Goal: Information Seeking & Learning: Find specific fact

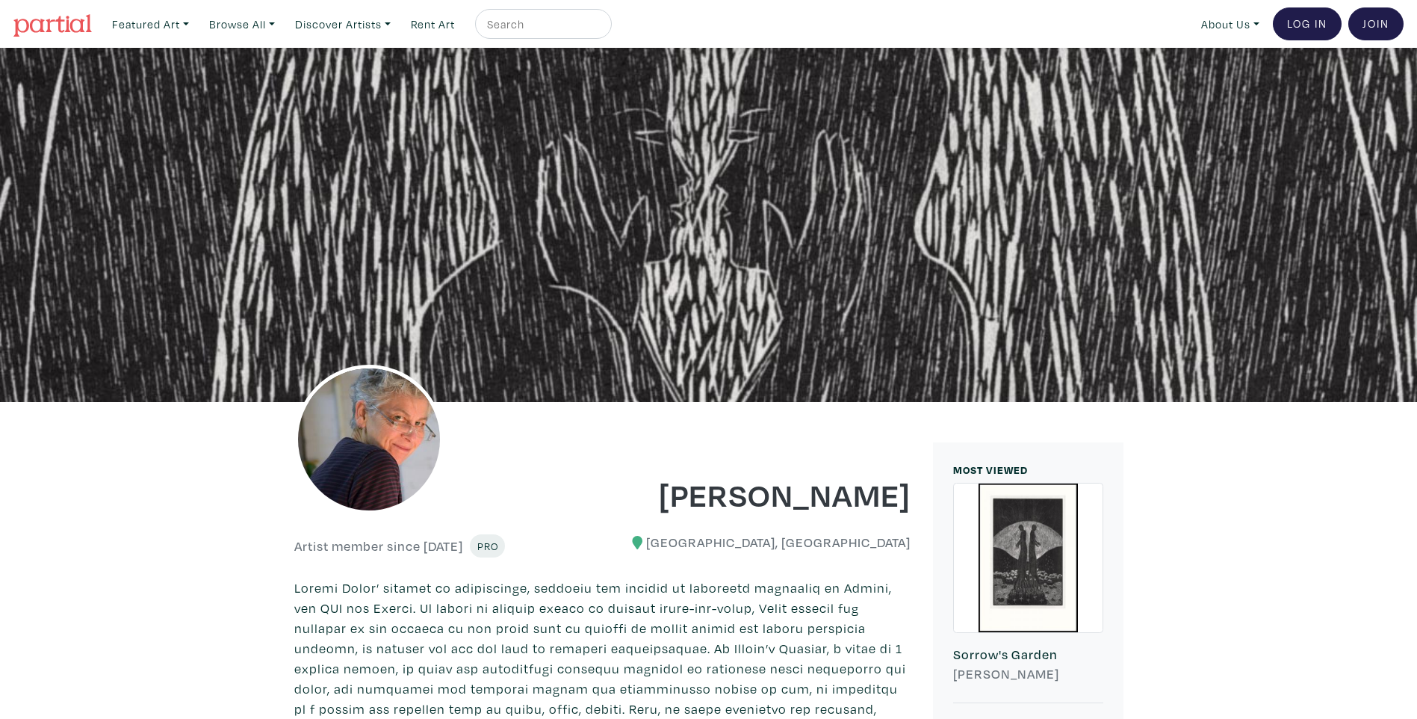
click at [44, 35] on img at bounding box center [52, 25] width 78 height 22
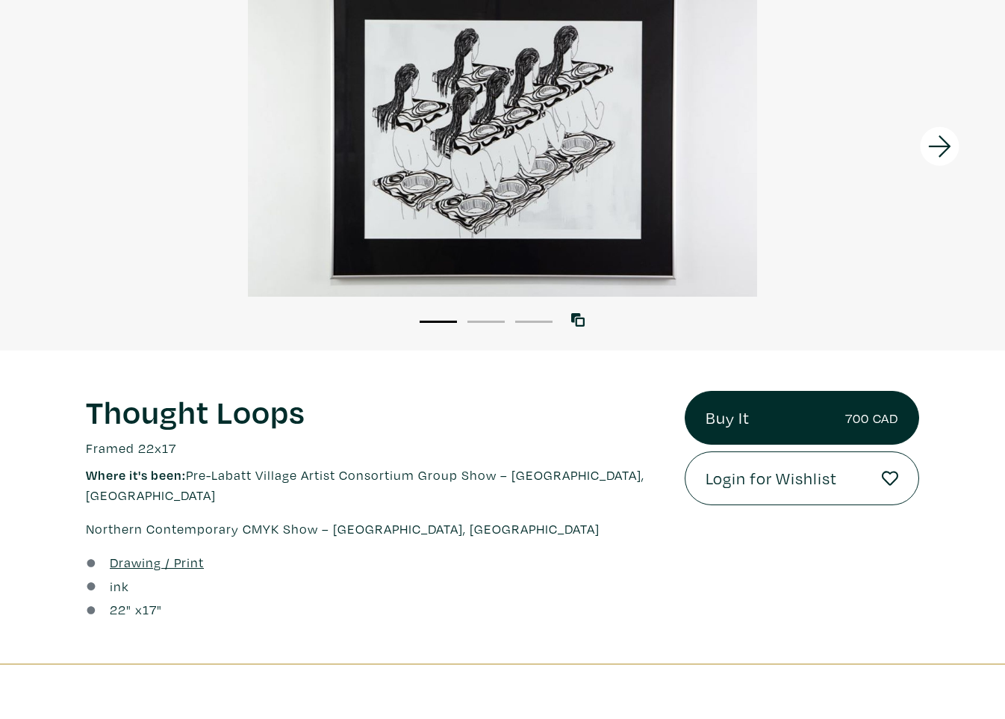
scroll to position [224, 0]
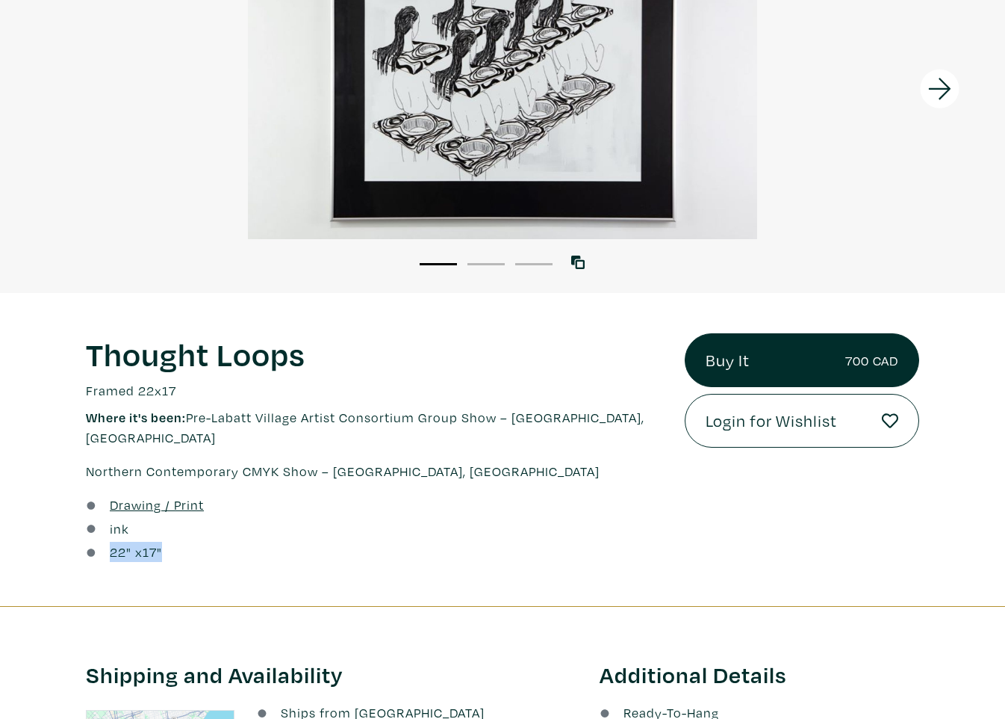
drag, startPoint x: 189, startPoint y: 530, endPoint x: 92, endPoint y: 543, distance: 98.0
click at [92, 543] on div "Drawing / Print ink 22 " x 17 "" at bounding box center [375, 529] width 600 height 71
drag, startPoint x: 92, startPoint y: 543, endPoint x: 145, endPoint y: 535, distance: 53.7
copy div "22 " x 17 ""
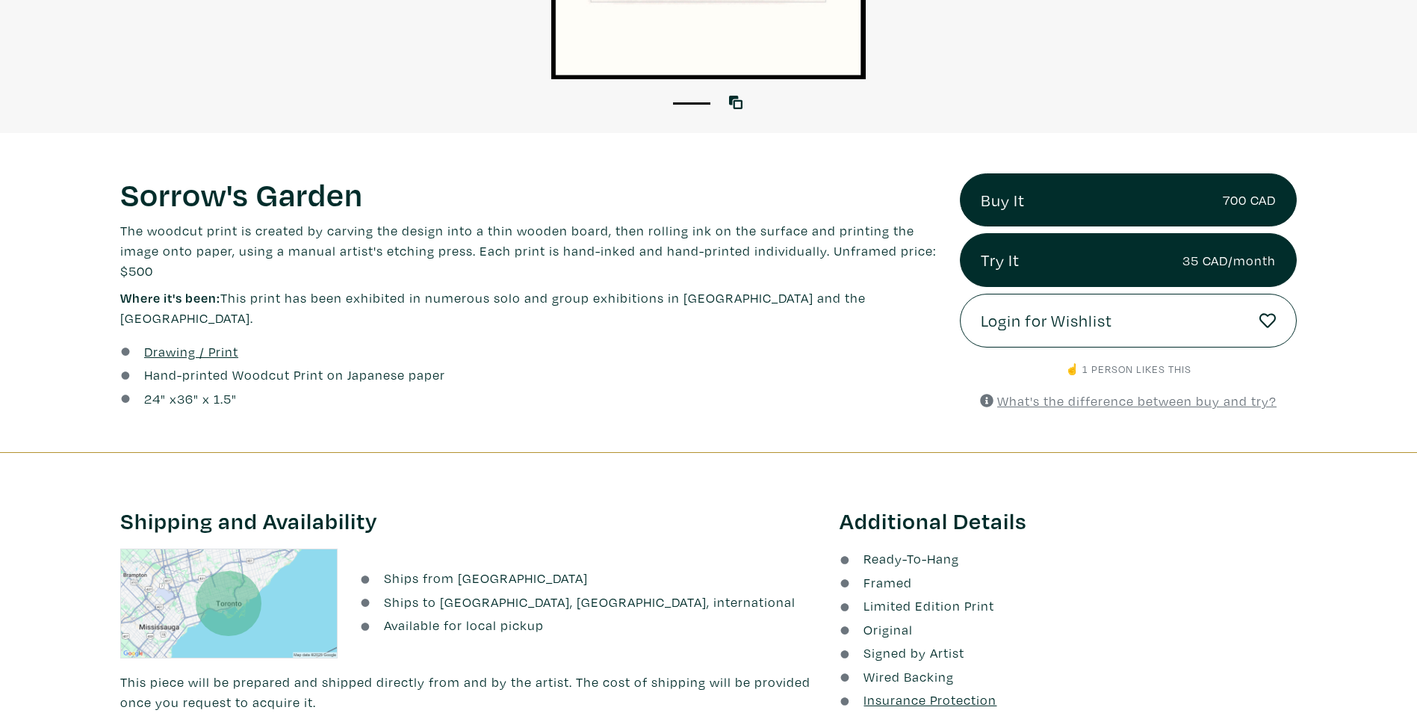
scroll to position [523, 0]
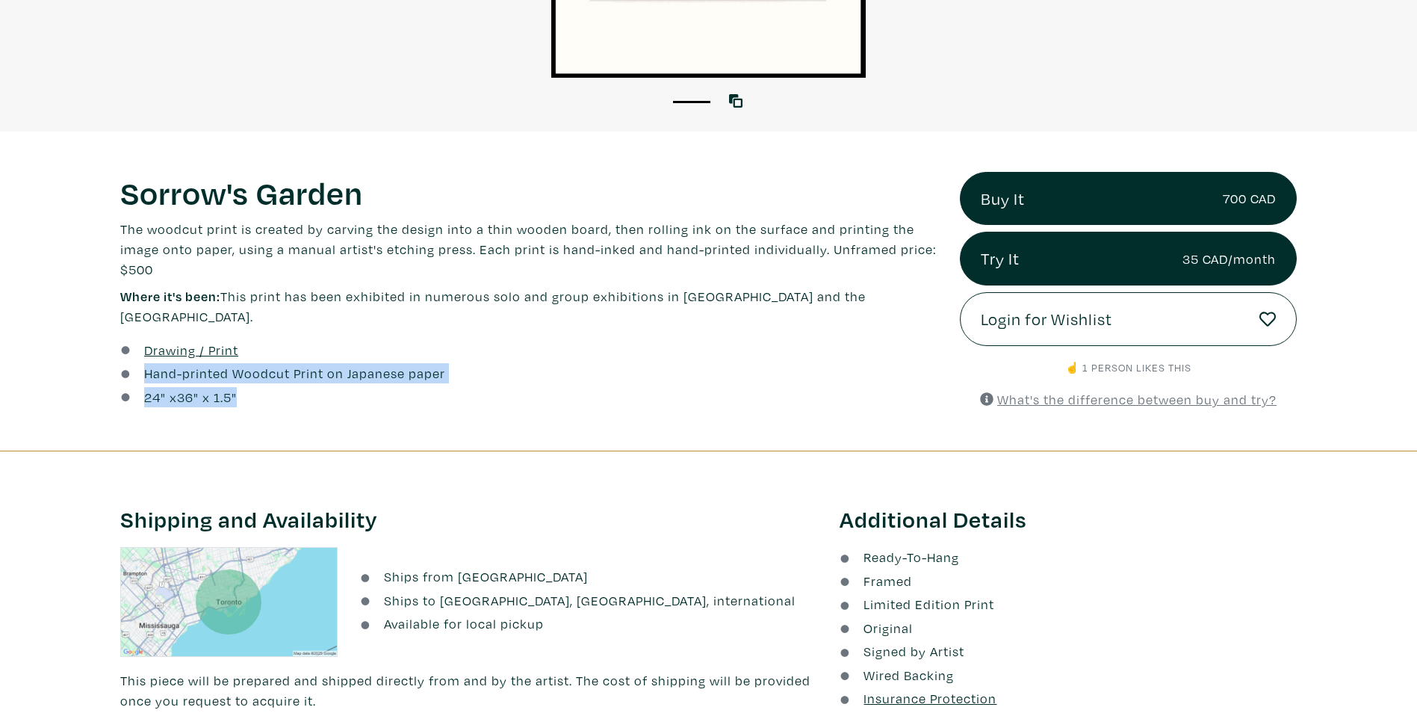
drag, startPoint x: 140, startPoint y: 356, endPoint x: 270, endPoint y: 388, distance: 133.1
click at [270, 388] on div "Drawing / Print Hand-printed Woodcut Print on Japanese paper 24 " x 36 " x 1.5"" at bounding box center [528, 375] width 839 height 71
drag, startPoint x: 270, startPoint y: 388, endPoint x: 260, endPoint y: 356, distance: 33.6
copy div "Hand-printed Woodcut Print on Japanese paper 24 " x 36 " x 1.5""
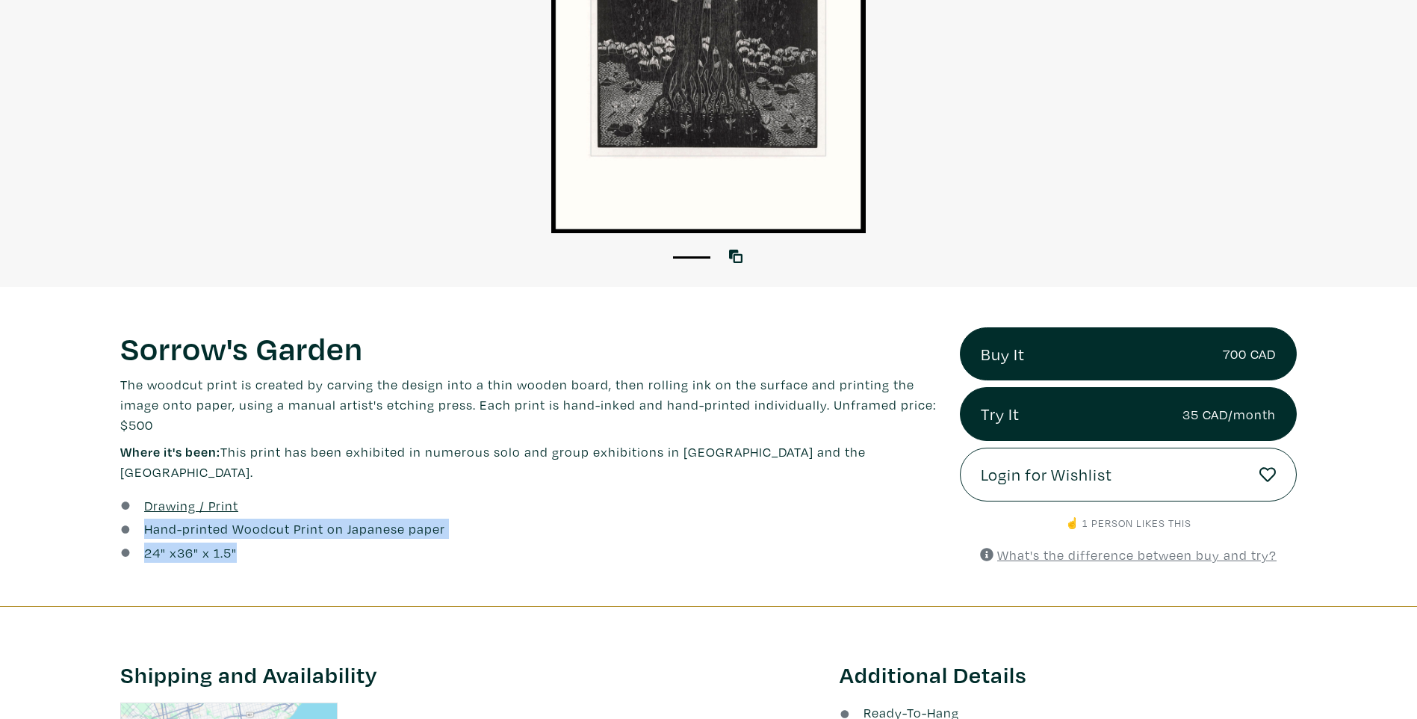
scroll to position [373, 0]
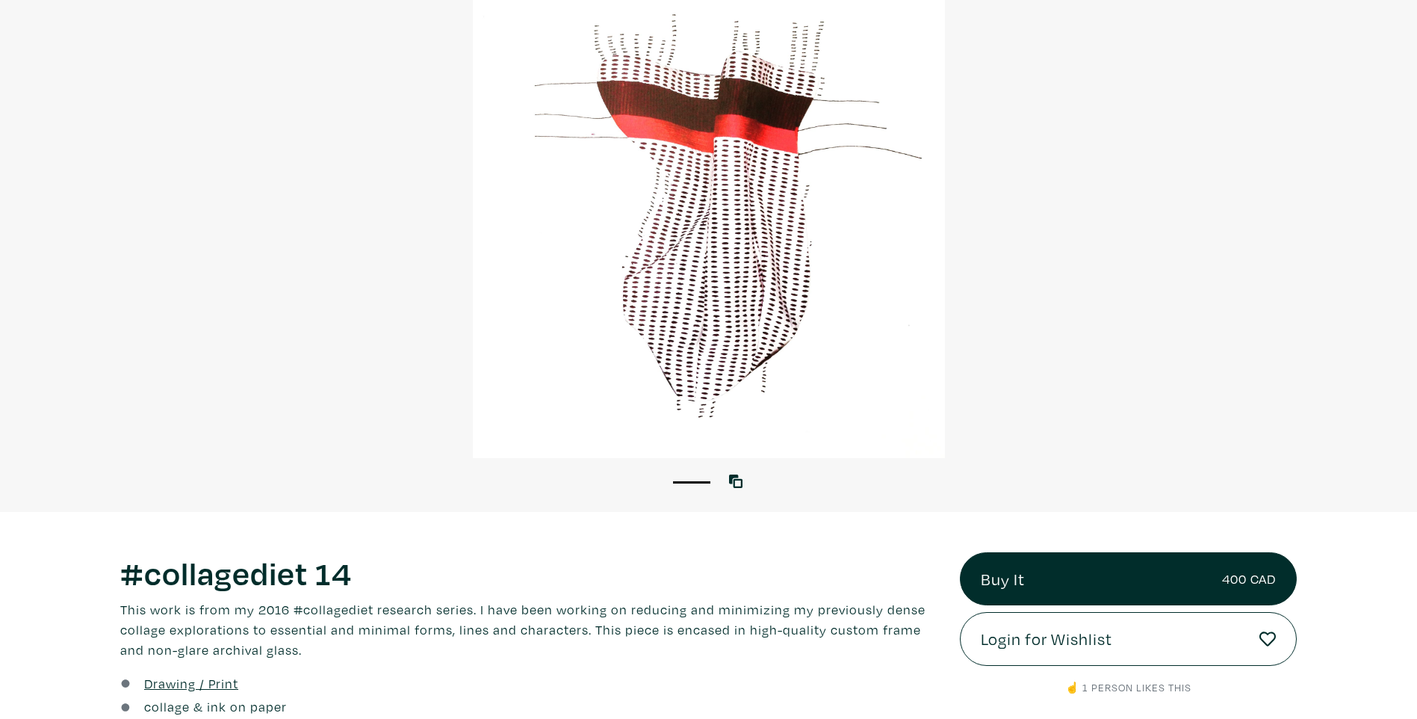
scroll to position [149, 0]
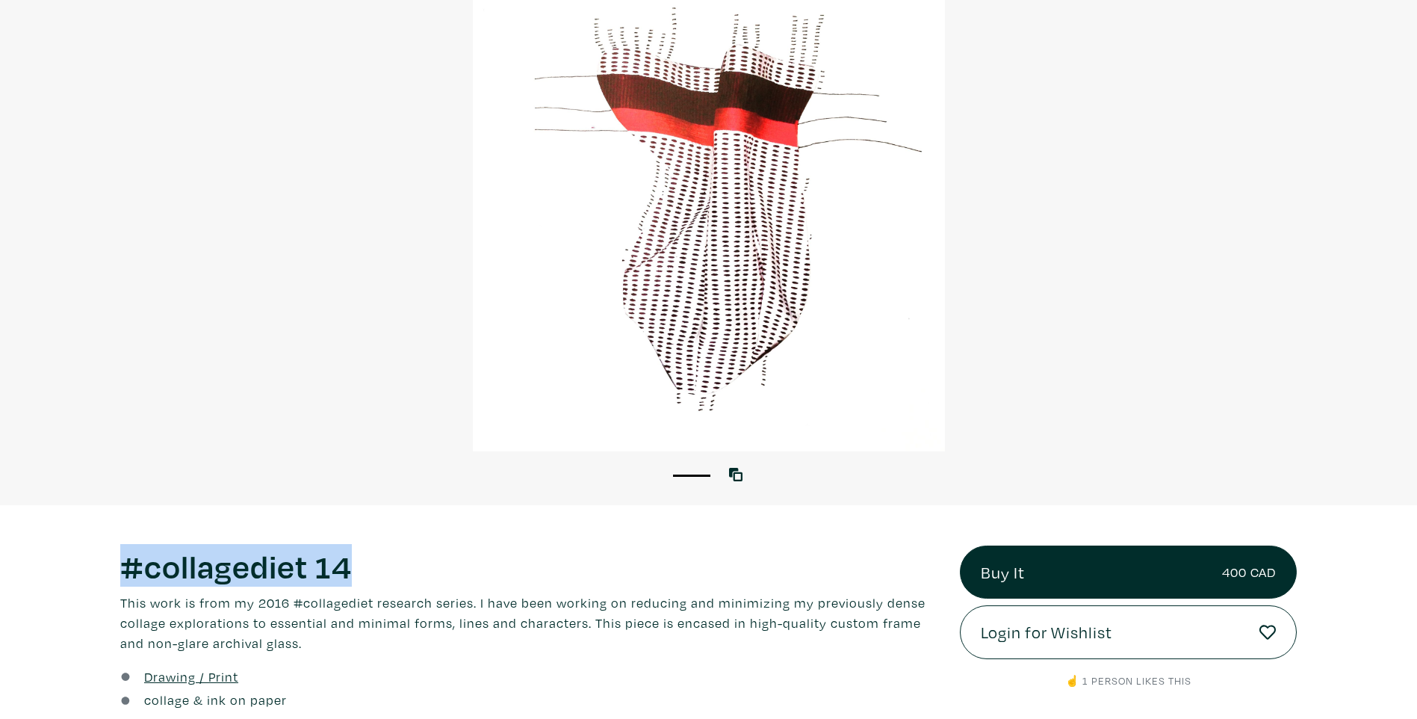
drag, startPoint x: 373, startPoint y: 568, endPoint x: 102, endPoint y: 568, distance: 271.9
drag, startPoint x: 102, startPoint y: 568, endPoint x: 209, endPoint y: 559, distance: 107.9
copy h1 "#collagediet 14"
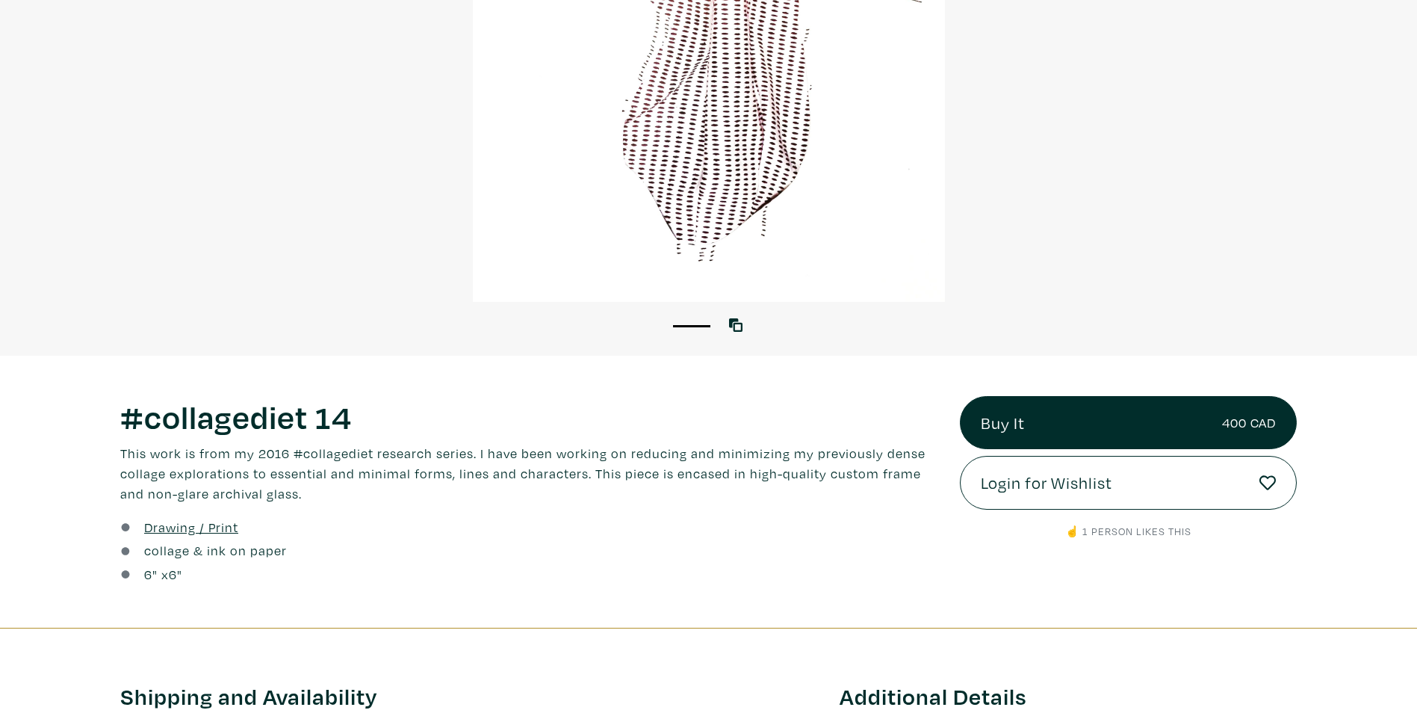
click at [214, 574] on div "6 " x 6 "" at bounding box center [528, 574] width 817 height 20
drag, startPoint x: 202, startPoint y: 568, endPoint x: 103, endPoint y: 578, distance: 99.1
drag, startPoint x: 103, startPoint y: 578, endPoint x: 164, endPoint y: 577, distance: 61.3
copy div "6 " x 6 ""
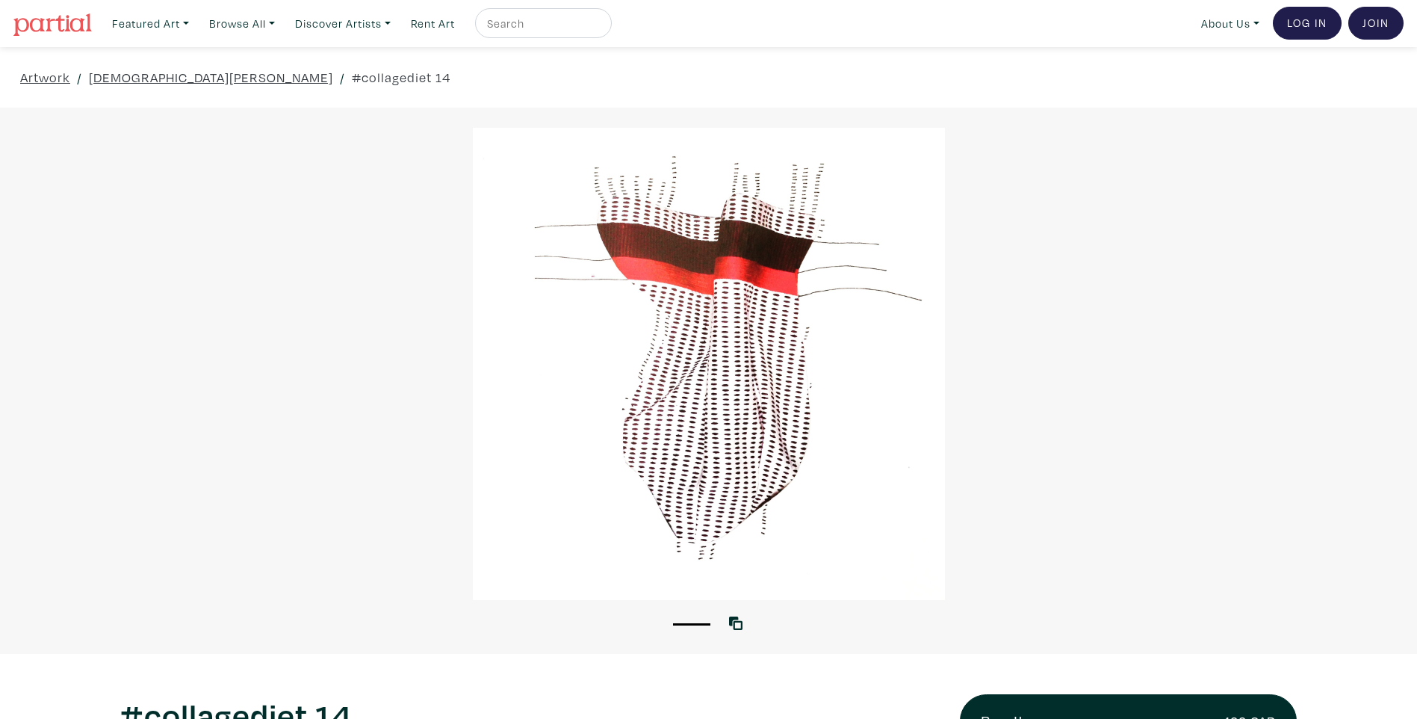
scroll to position [0, 0]
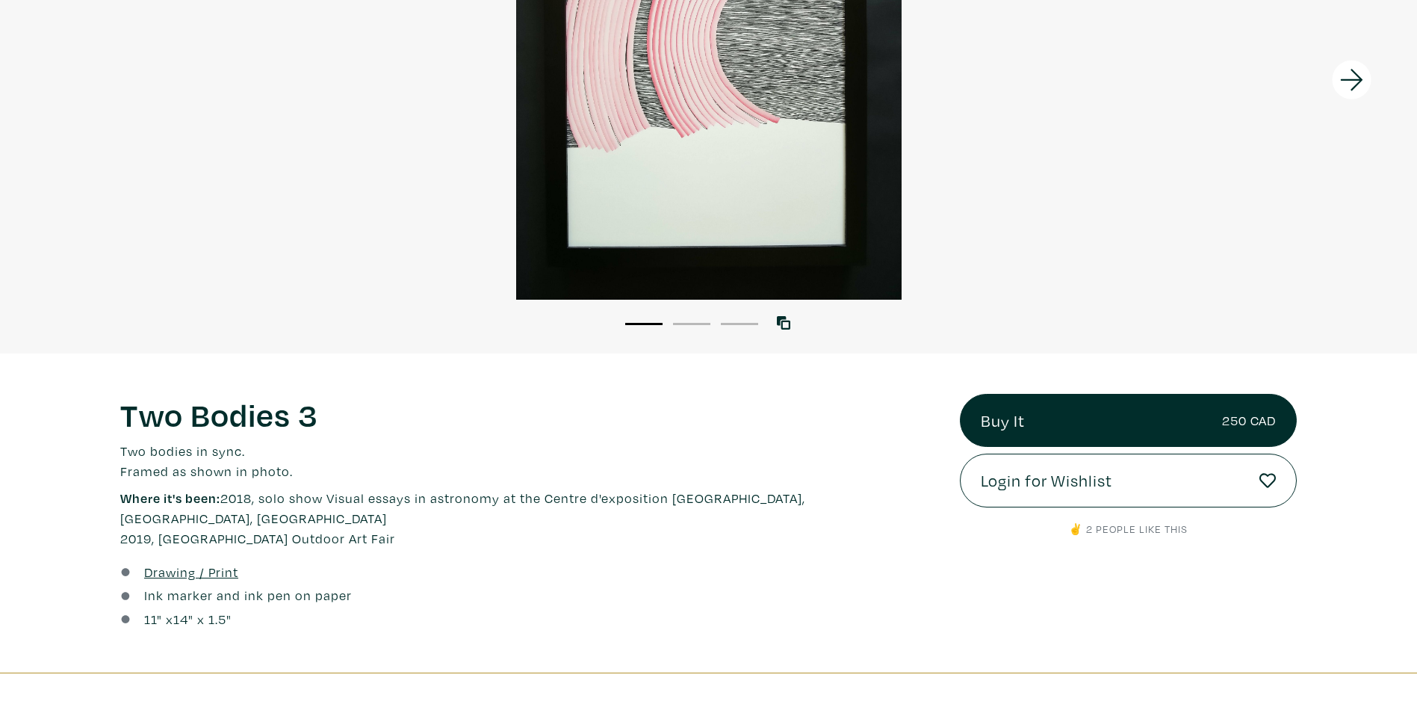
scroll to position [373, 0]
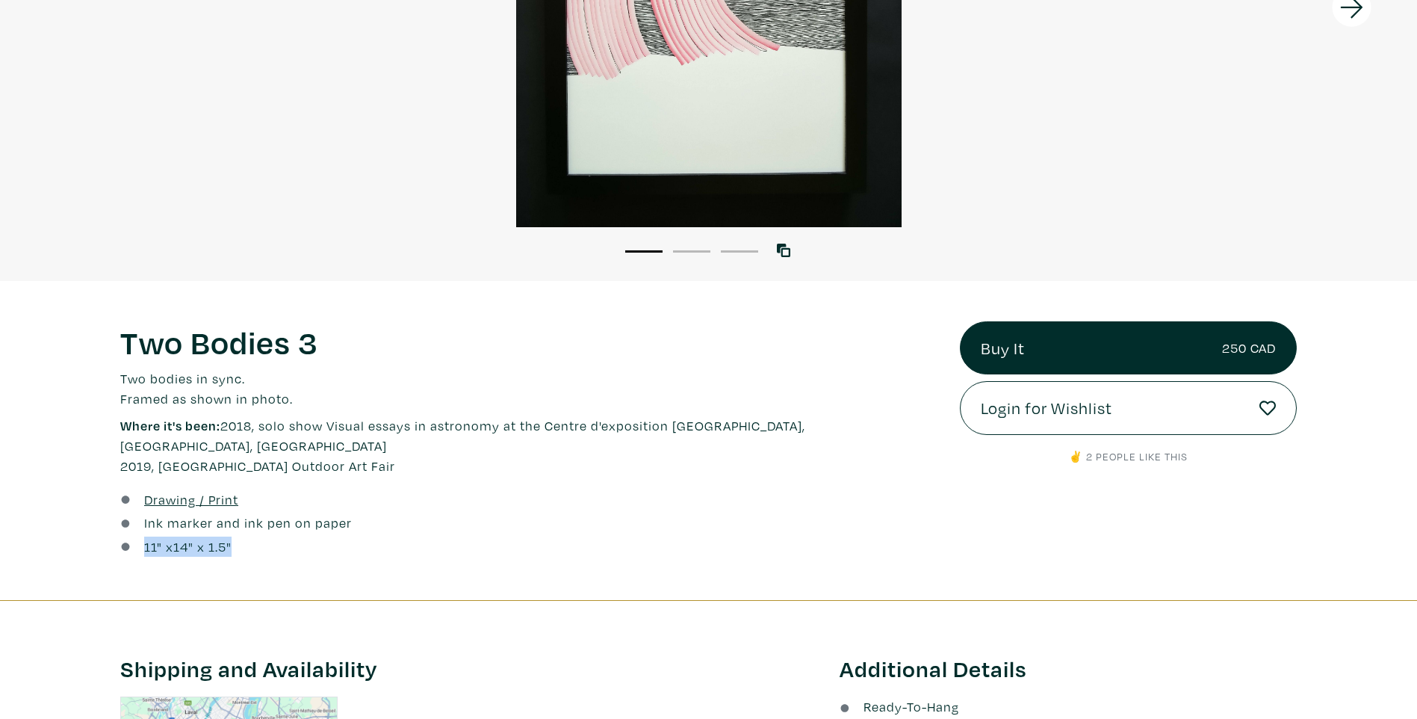
drag, startPoint x: 250, startPoint y: 529, endPoint x: 131, endPoint y: 527, distance: 119.5
click at [131, 536] on div "11 " x 14 " x 1.5"" at bounding box center [528, 546] width 817 height 20
drag, startPoint x: 131, startPoint y: 527, endPoint x: 179, endPoint y: 532, distance: 48.8
copy div "11 " x 14 " x 1.5""
